Goal: Navigation & Orientation: Find specific page/section

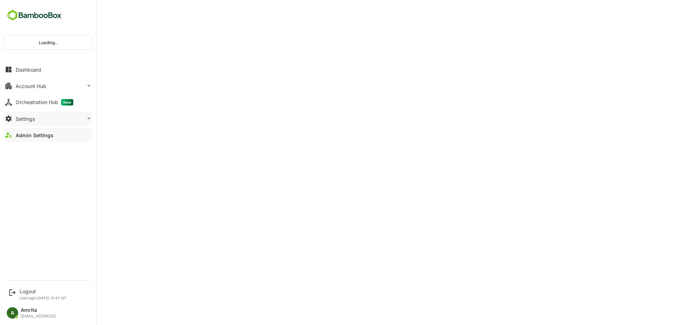
click at [19, 120] on div "Settings" at bounding box center [25, 119] width 19 height 6
click at [29, 118] on div "Settings" at bounding box center [25, 119] width 19 height 6
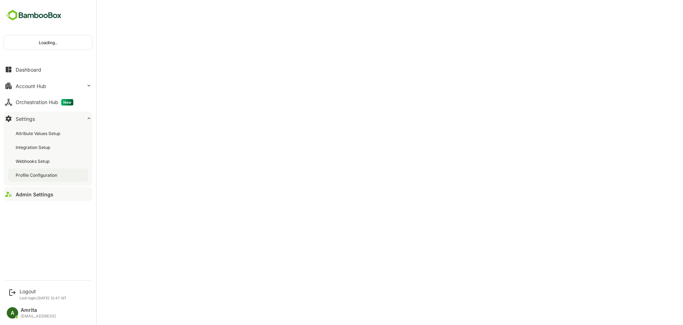
click at [41, 173] on div "Profile Configuration" at bounding box center [37, 175] width 43 height 6
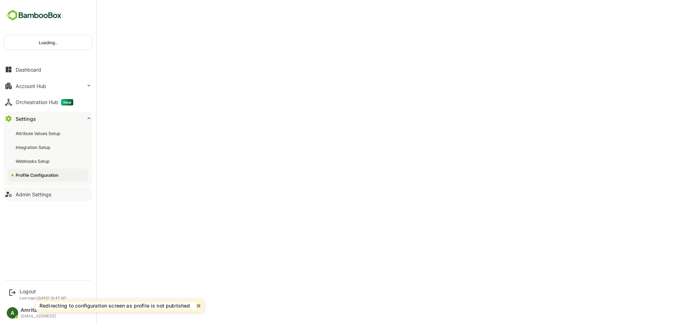
click at [28, 197] on button "Admin Settings" at bounding box center [48, 194] width 89 height 14
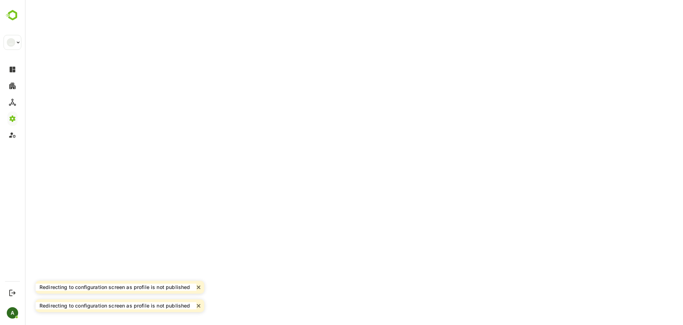
click at [194, 285] on div "Redirecting to configuration screen as profile is not published" at bounding box center [117, 286] width 157 height 7
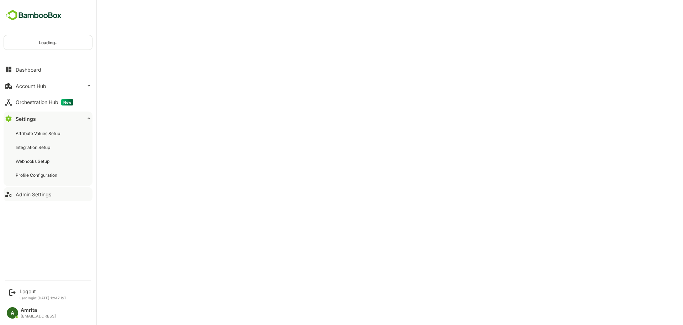
click at [36, 197] on button "Admin Settings" at bounding box center [48, 194] width 89 height 14
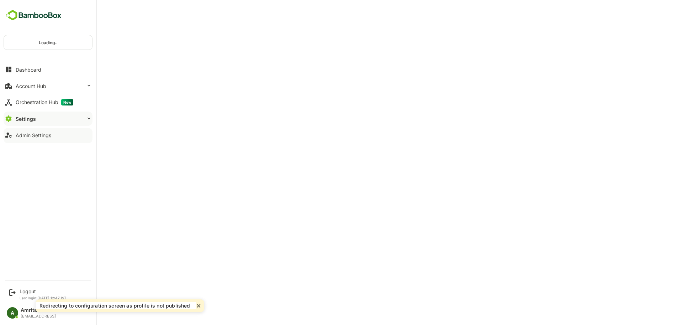
click at [44, 137] on div "Admin Settings" at bounding box center [34, 135] width 36 height 6
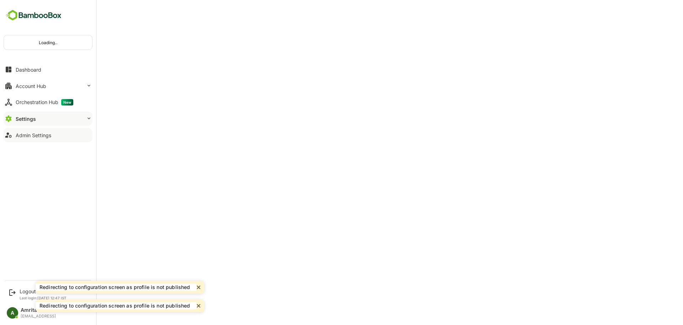
click at [44, 137] on div "Admin Settings" at bounding box center [34, 135] width 36 height 6
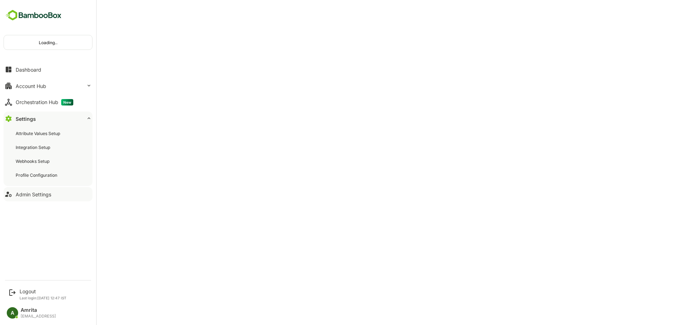
click at [32, 198] on button "Admin Settings" at bounding box center [48, 194] width 89 height 14
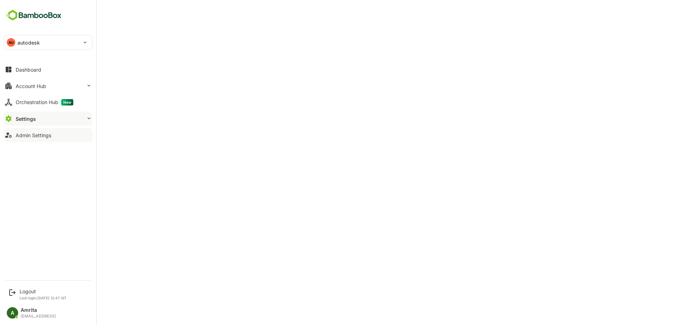
click at [12, 136] on icon at bounding box center [8, 135] width 9 height 9
click at [17, 72] on div "Dashboard" at bounding box center [29, 70] width 26 height 6
click at [38, 121] on button "Settings" at bounding box center [48, 118] width 89 height 14
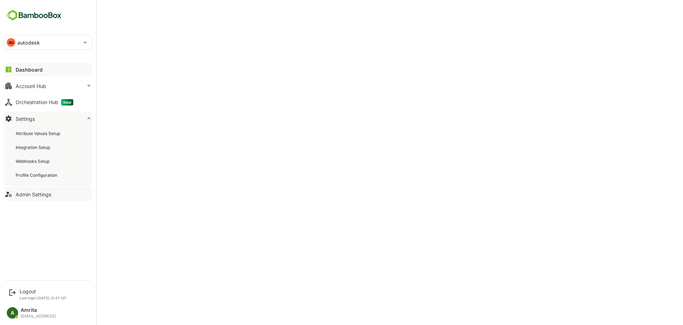
click at [45, 197] on button "Admin Settings" at bounding box center [48, 194] width 89 height 14
click at [20, 73] on button "Dashboard" at bounding box center [48, 69] width 89 height 14
click at [20, 86] on div "Account Hub" at bounding box center [31, 86] width 31 height 6
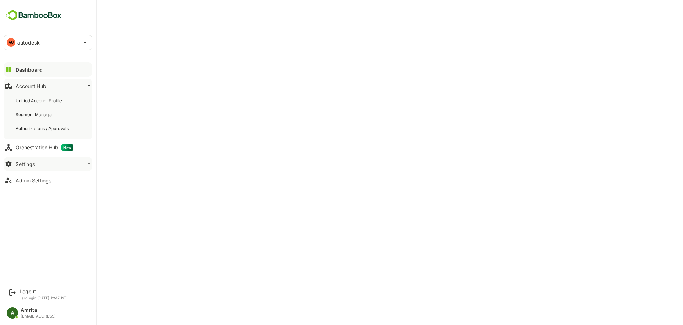
click at [27, 167] on button "Settings" at bounding box center [48, 164] width 89 height 14
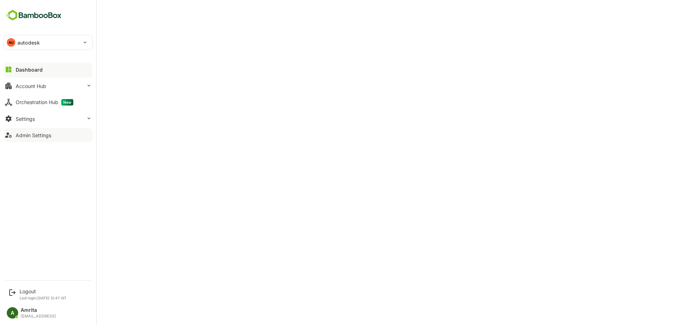
click at [30, 137] on div "Admin Settings" at bounding box center [34, 135] width 36 height 6
click at [27, 291] on div "Logout" at bounding box center [43, 291] width 47 height 6
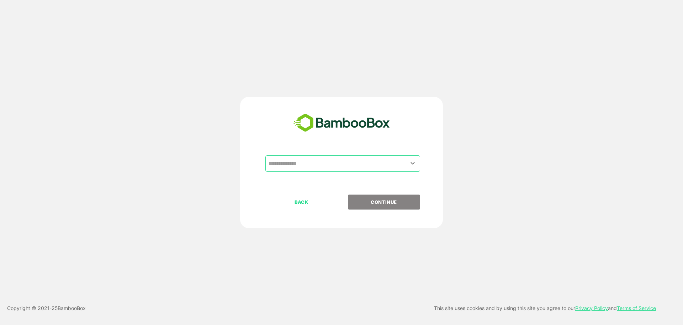
click at [311, 159] on input "text" at bounding box center [343, 164] width 152 height 14
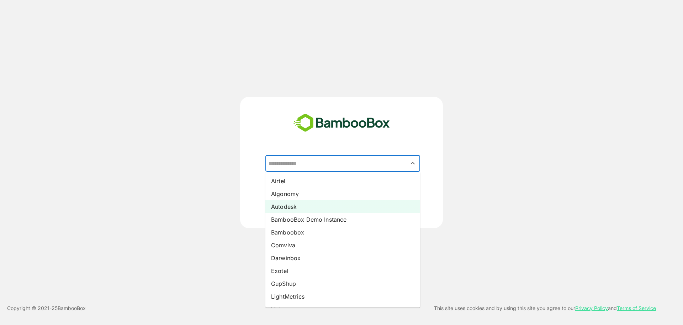
click at [287, 205] on li "Autodesk" at bounding box center [343, 206] width 155 height 13
type input "********"
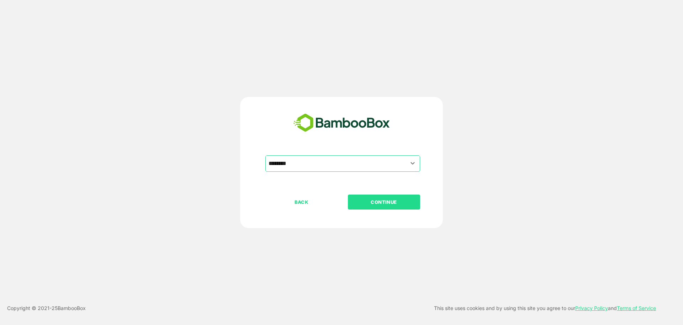
click at [375, 200] on p "CONTINUE" at bounding box center [383, 202] width 71 height 8
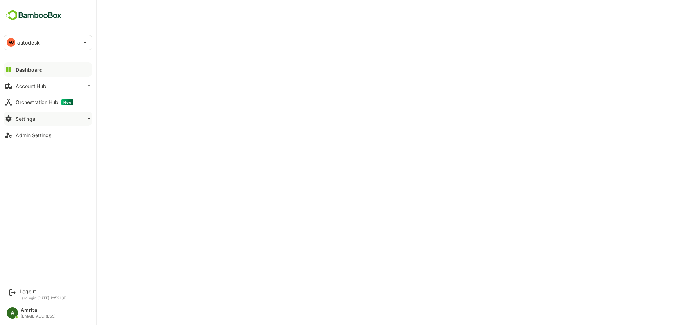
click at [45, 122] on button "Settings" at bounding box center [48, 118] width 89 height 14
click at [40, 137] on div "Admin Settings" at bounding box center [34, 135] width 36 height 6
click at [15, 90] on button "Account Hub" at bounding box center [48, 86] width 89 height 14
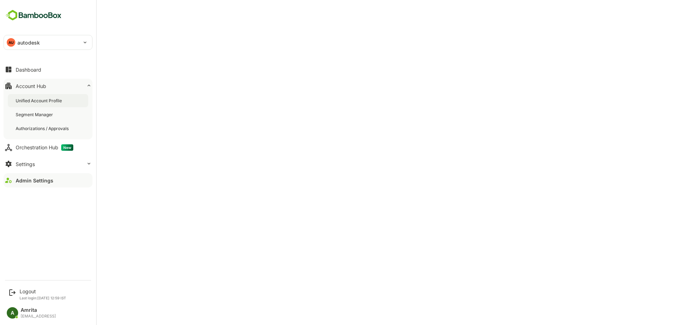
click at [50, 99] on div "Unified Account Profile" at bounding box center [40, 101] width 48 height 6
click at [19, 70] on div "Dashboard" at bounding box center [29, 70] width 26 height 6
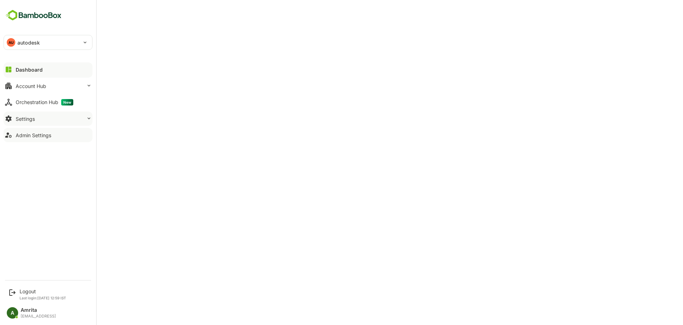
click at [42, 115] on button "Settings" at bounding box center [48, 118] width 89 height 14
click at [44, 131] on div "Attribute Values Setup" at bounding box center [39, 133] width 46 height 6
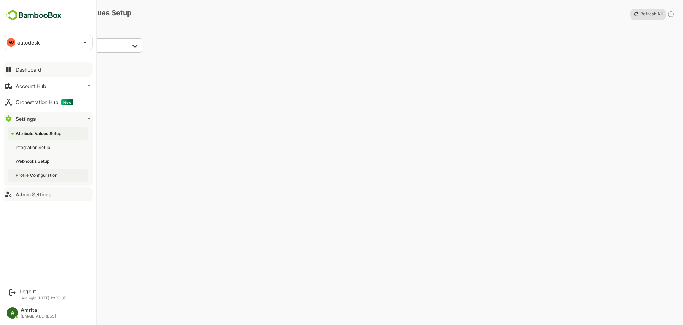
click at [37, 171] on div "Profile Configuration" at bounding box center [48, 174] width 80 height 13
click at [35, 197] on button "Admin Settings" at bounding box center [48, 194] width 89 height 14
